Goal: Manage account settings

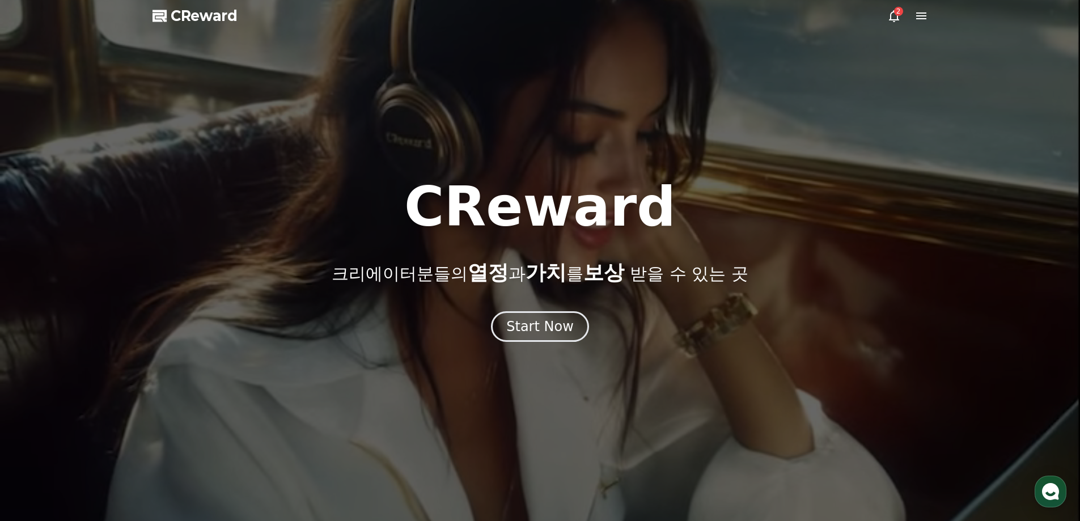
click at [897, 21] on icon at bounding box center [894, 16] width 14 height 14
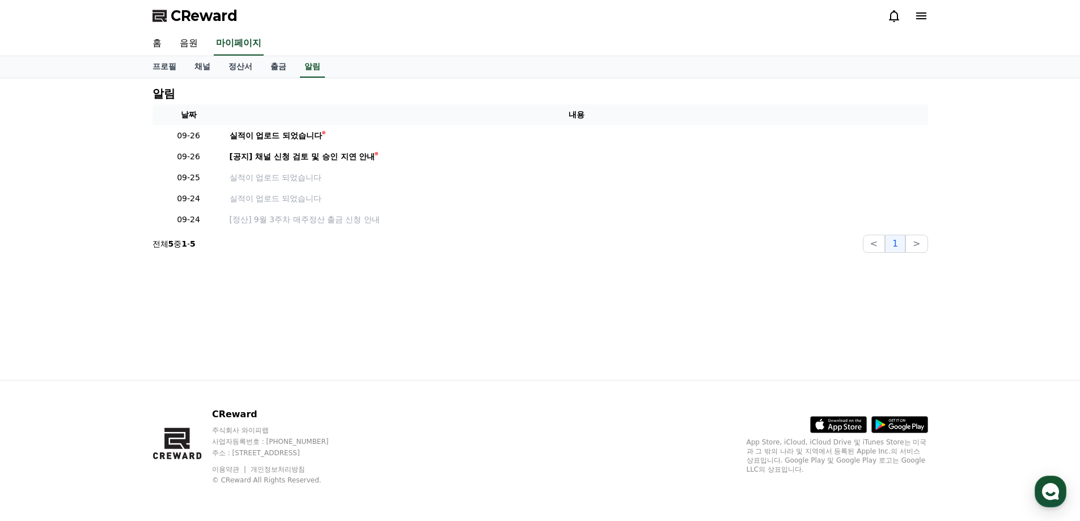
click at [920, 14] on icon at bounding box center [921, 16] width 14 height 14
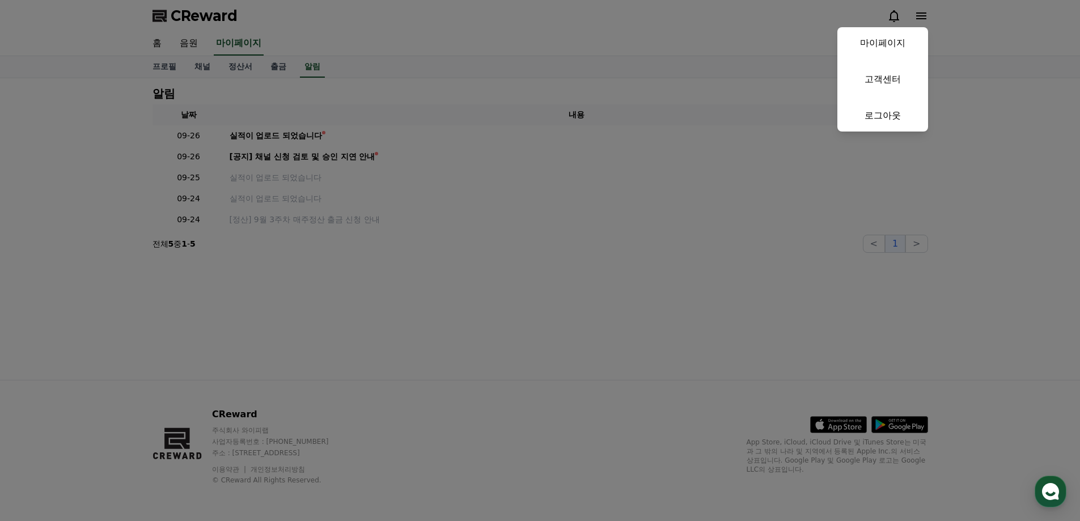
drag, startPoint x: 896, startPoint y: 34, endPoint x: 758, endPoint y: 41, distance: 138.5
click at [896, 35] on link "마이페이지" at bounding box center [882, 43] width 91 height 32
select select "**********"
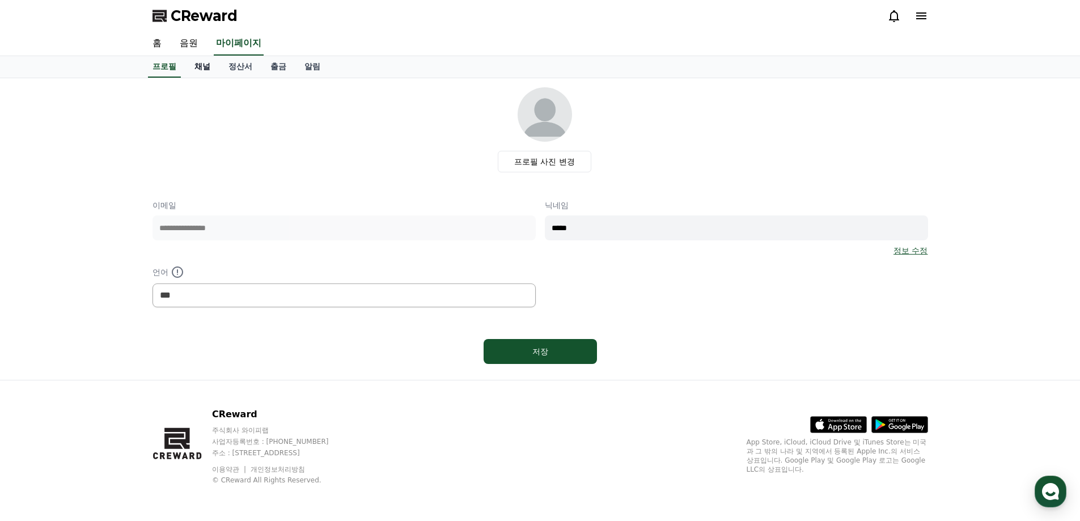
click at [194, 63] on link "채널" at bounding box center [202, 67] width 34 height 22
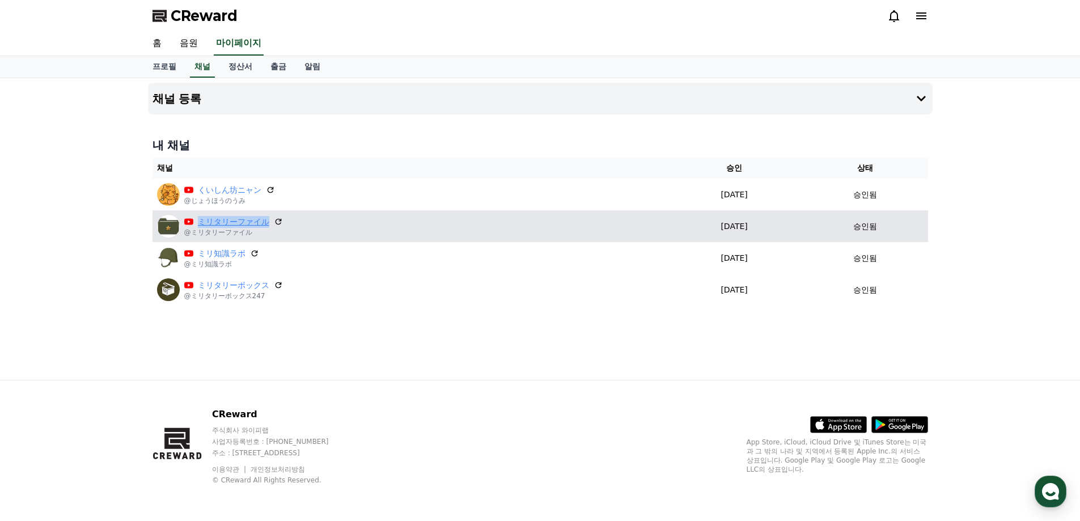
drag, startPoint x: 195, startPoint y: 221, endPoint x: 267, endPoint y: 218, distance: 72.0
click at [267, 218] on div "ミリタリーファイル" at bounding box center [233, 222] width 99 height 12
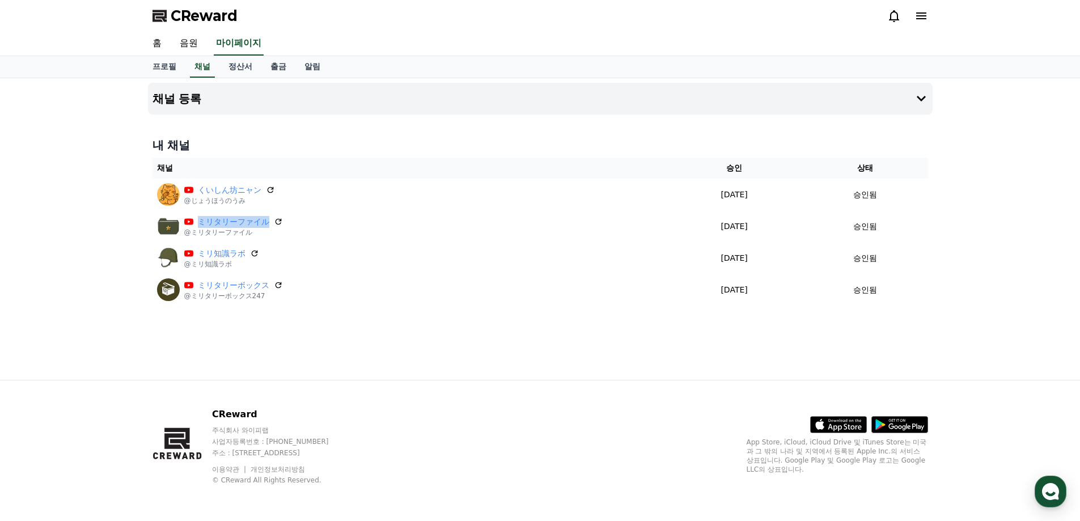
copy link "ミリタリーファイル"
